Goal: Transaction & Acquisition: Purchase product/service

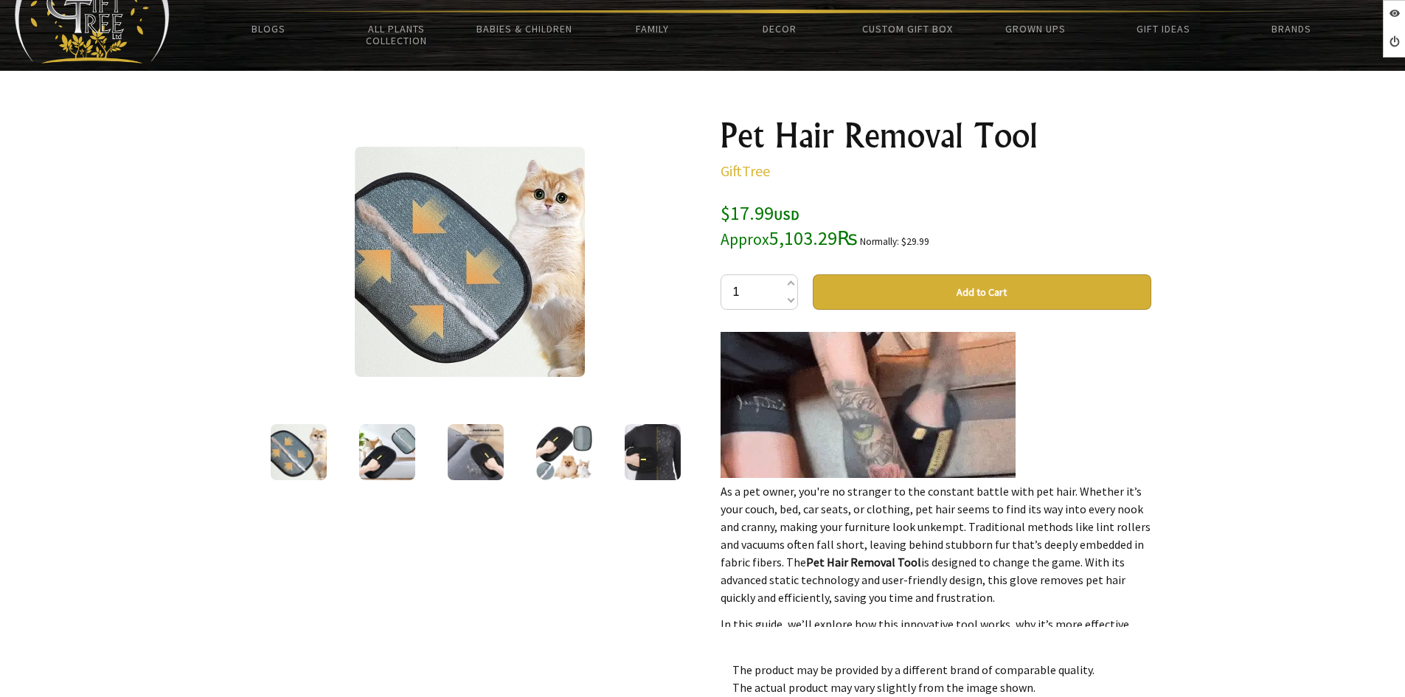
scroll to position [737, 0]
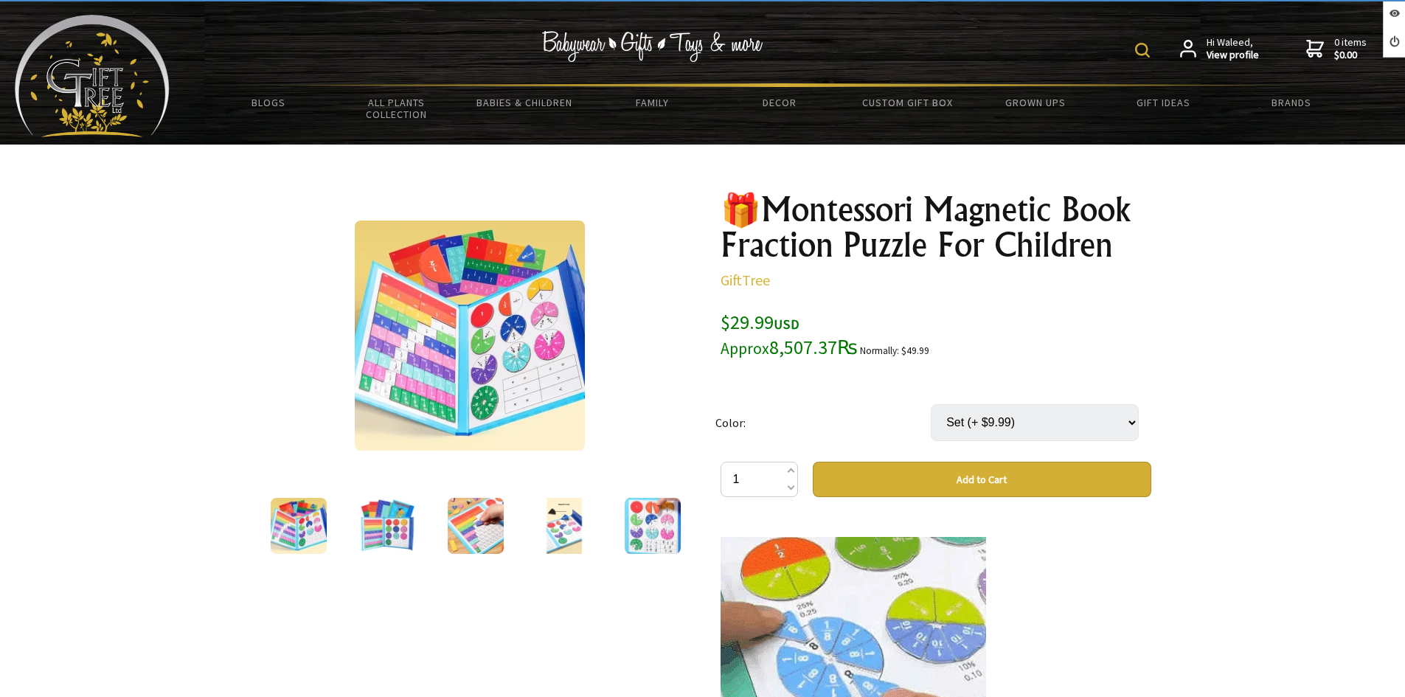
select select "Set"
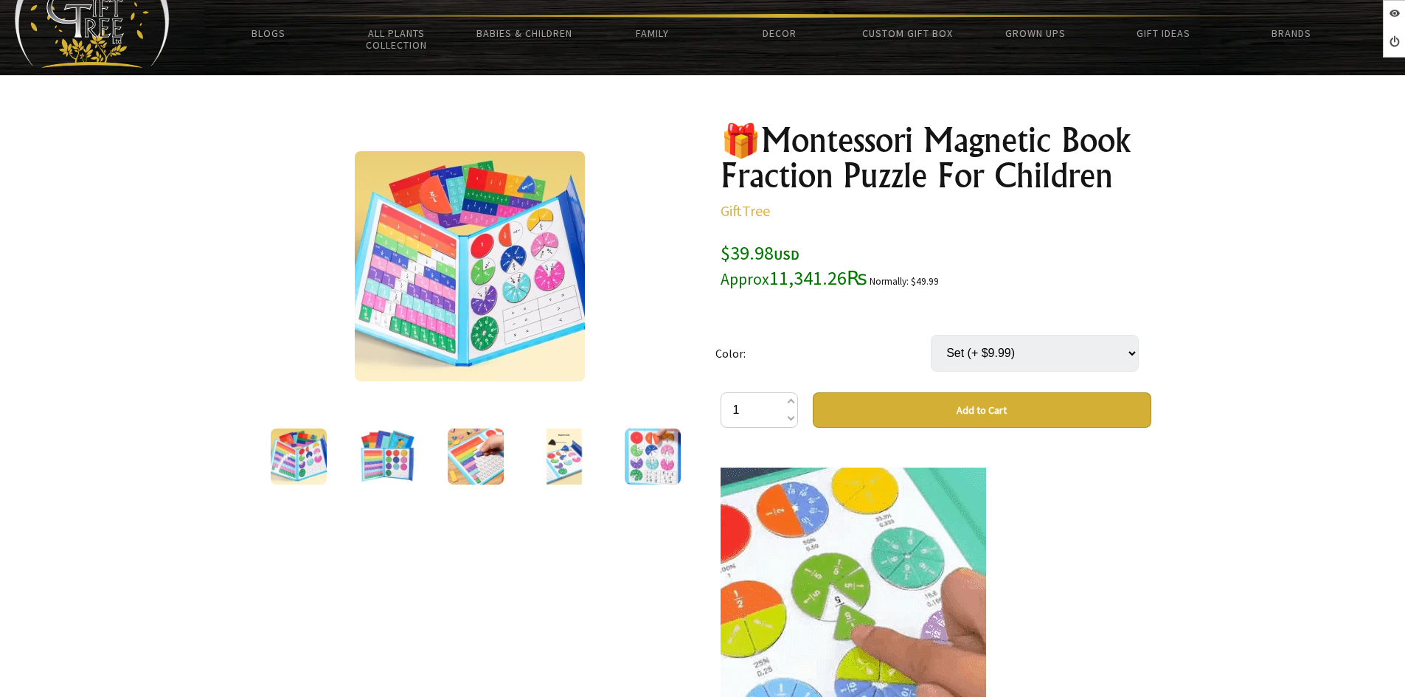
scroll to position [74, 0]
